Goal: Information Seeking & Learning: Understand process/instructions

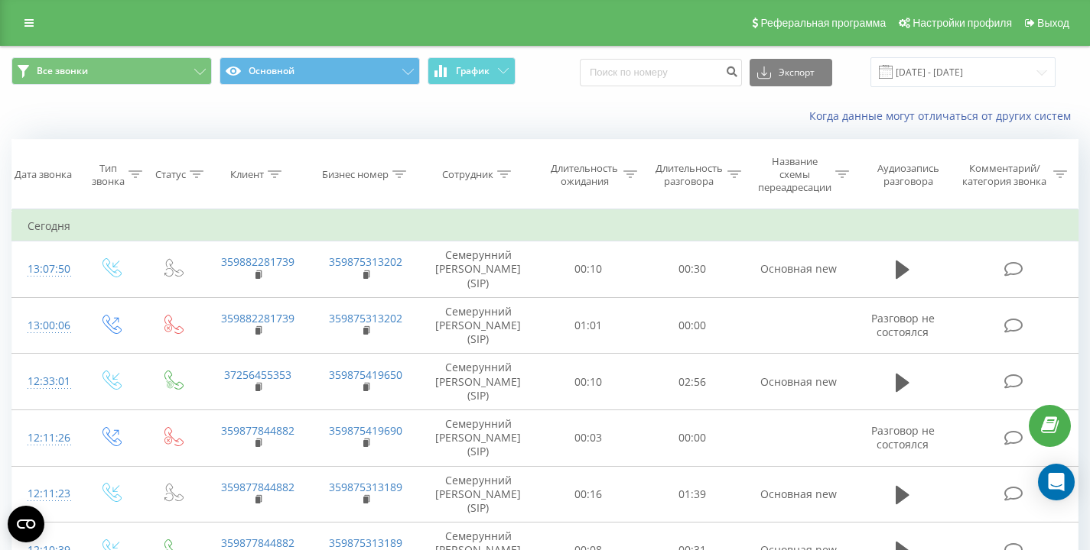
click at [561, 86] on div "Все звонки Основной График Экспорт .csv .xls .xlsx 20.08.2025 - 20.08.2025" at bounding box center [544, 72] width 1067 height 30
click at [300, 106] on div "Когда данные могут отличаться от других систем" at bounding box center [545, 116] width 1088 height 37
click at [588, 106] on div "Когда данные могут отличаться от других систем" at bounding box center [545, 116] width 1088 height 37
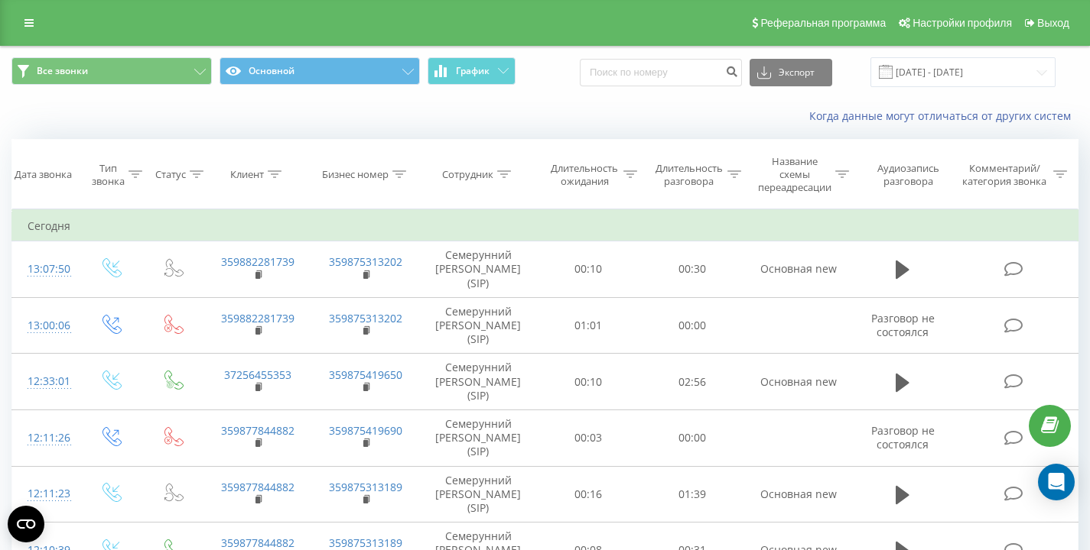
click at [549, 106] on div "Когда данные могут отличаться от других систем" at bounding box center [545, 116] width 1088 height 37
click at [115, 112] on div "Когда данные могут отличаться от других систем" at bounding box center [545, 116] width 1088 height 37
click at [138, 116] on div "Когда данные могут отличаться от других систем" at bounding box center [545, 116] width 1088 height 37
click at [197, 118] on div "Когда данные могут отличаться от других систем" at bounding box center [545, 116] width 1088 height 37
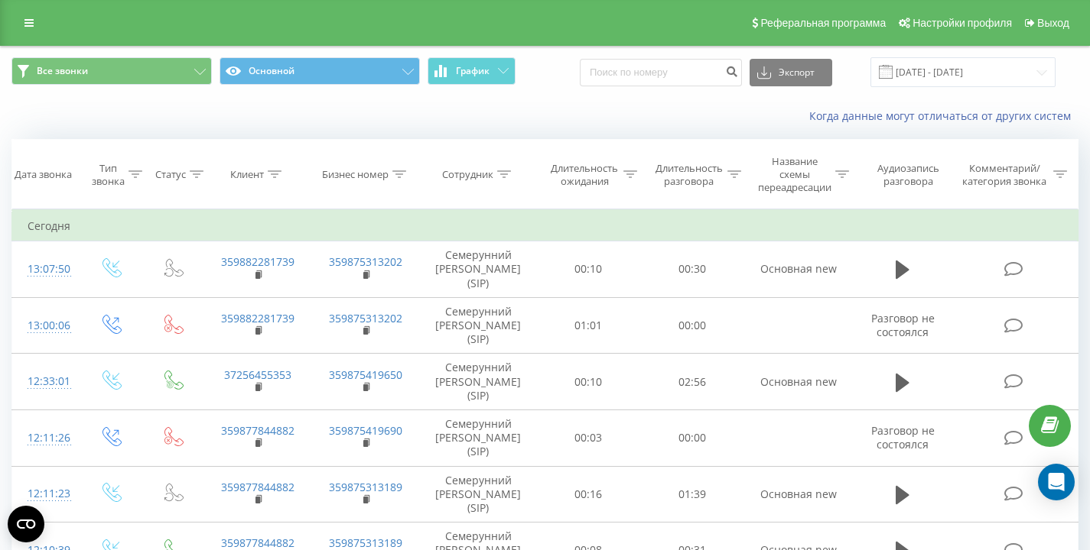
click at [604, 99] on div "Когда данные могут отличаться от других систем" at bounding box center [545, 116] width 1088 height 37
click at [100, 111] on div "Когда данные могут отличаться от других систем" at bounding box center [545, 116] width 1088 height 37
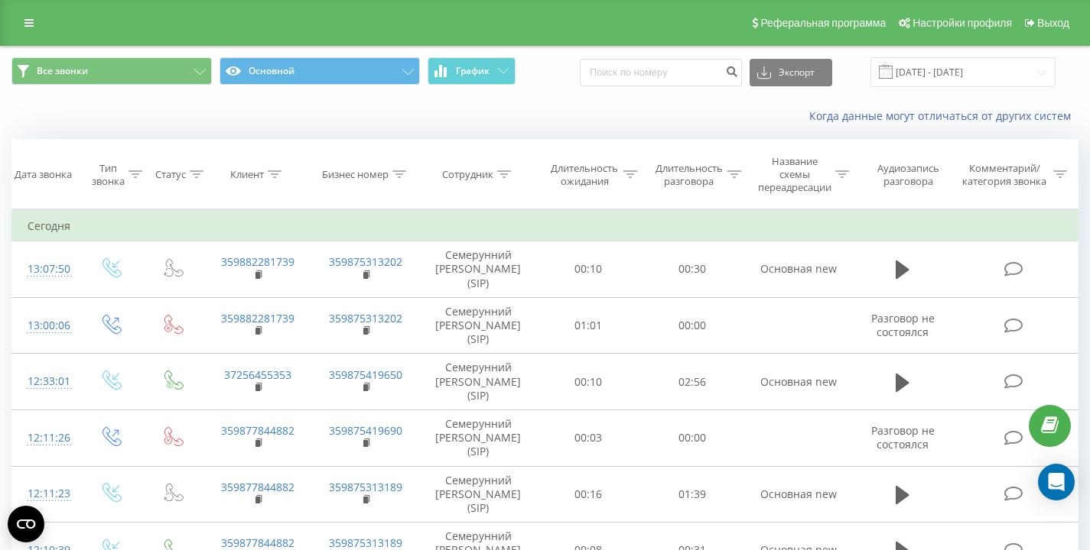
click at [100, 111] on div "Когда данные могут отличаться от других систем" at bounding box center [545, 116] width 1088 height 37
click at [567, 83] on div "Все звонки Основной График Экспорт .csv .xls .xlsx 20.08.2025 - 20.08.2025" at bounding box center [544, 72] width 1067 height 30
click at [547, 99] on div "Когда данные могут отличаться от других систем" at bounding box center [545, 116] width 1088 height 37
click at [558, 69] on div "Все звонки Основной График Экспорт .csv .xls .xlsx 20.08.2025 - 20.08.2025" at bounding box center [544, 72] width 1067 height 30
click at [568, 95] on div "Все звонки Основной График Экспорт .csv .xls .xlsx 20.08.2025 - 20.08.2025" at bounding box center [545, 72] width 1088 height 51
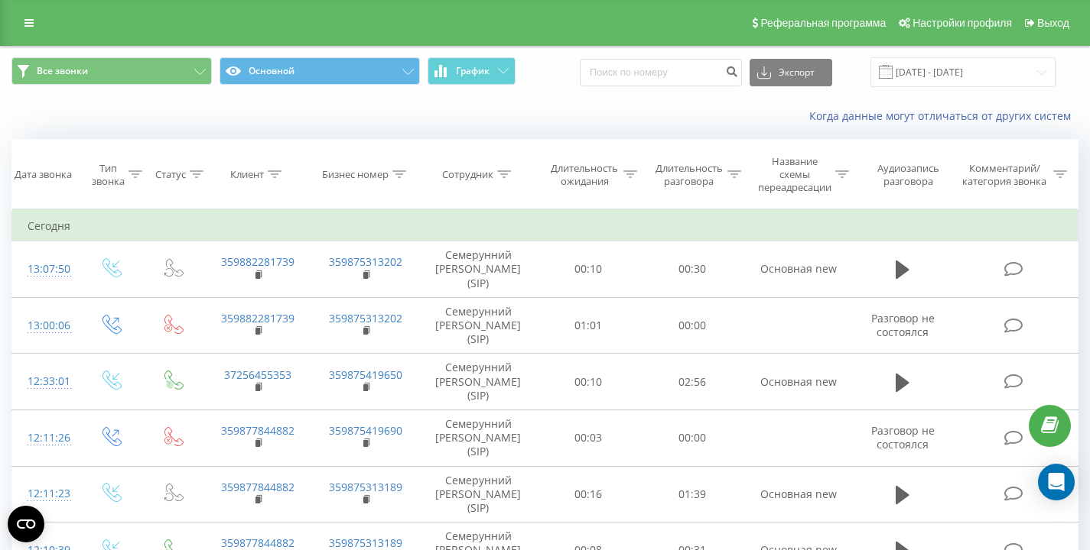
click at [592, 72] on div "Все звонки Основной График Экспорт .csv .xls .xlsx 20.08.2025 - 20.08.2025" at bounding box center [544, 72] width 1067 height 30
click at [437, 115] on div "Когда данные могут отличаться от других систем" at bounding box center [749, 116] width 680 height 15
click at [353, 123] on div "Когда данные могут отличаться от других систем" at bounding box center [545, 116] width 1088 height 37
click at [351, 119] on div "Когда данные могут отличаться от других систем" at bounding box center [545, 116] width 1088 height 37
click at [381, 117] on div "Когда данные могут отличаться от других систем" at bounding box center [545, 116] width 1088 height 37
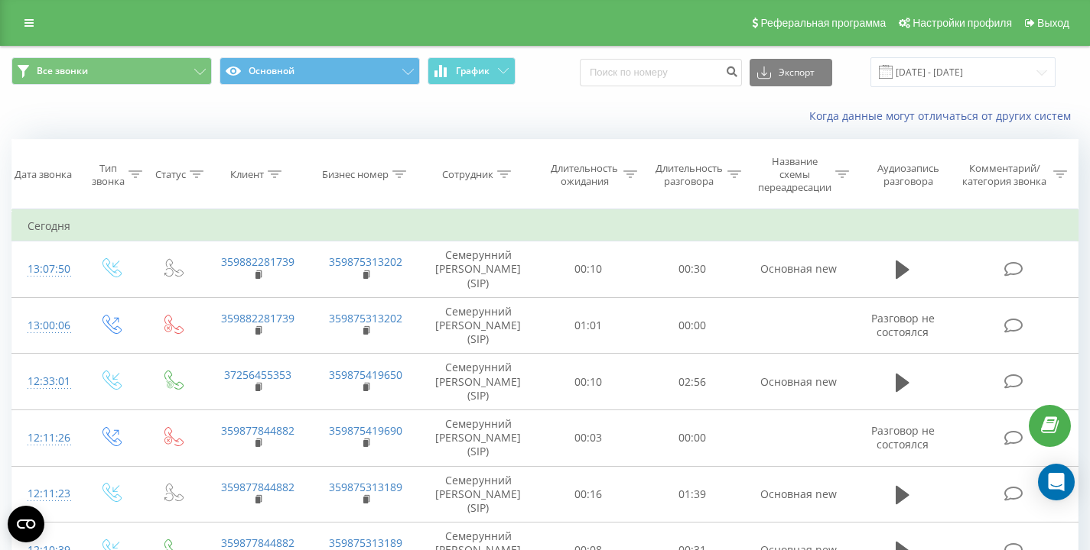
click at [381, 117] on div "Когда данные могут отличаться от других систем" at bounding box center [545, 116] width 1088 height 37
click at [560, 115] on div "Когда данные могут отличаться от других систем" at bounding box center [749, 116] width 680 height 15
